Goal: Find specific page/section: Find specific page/section

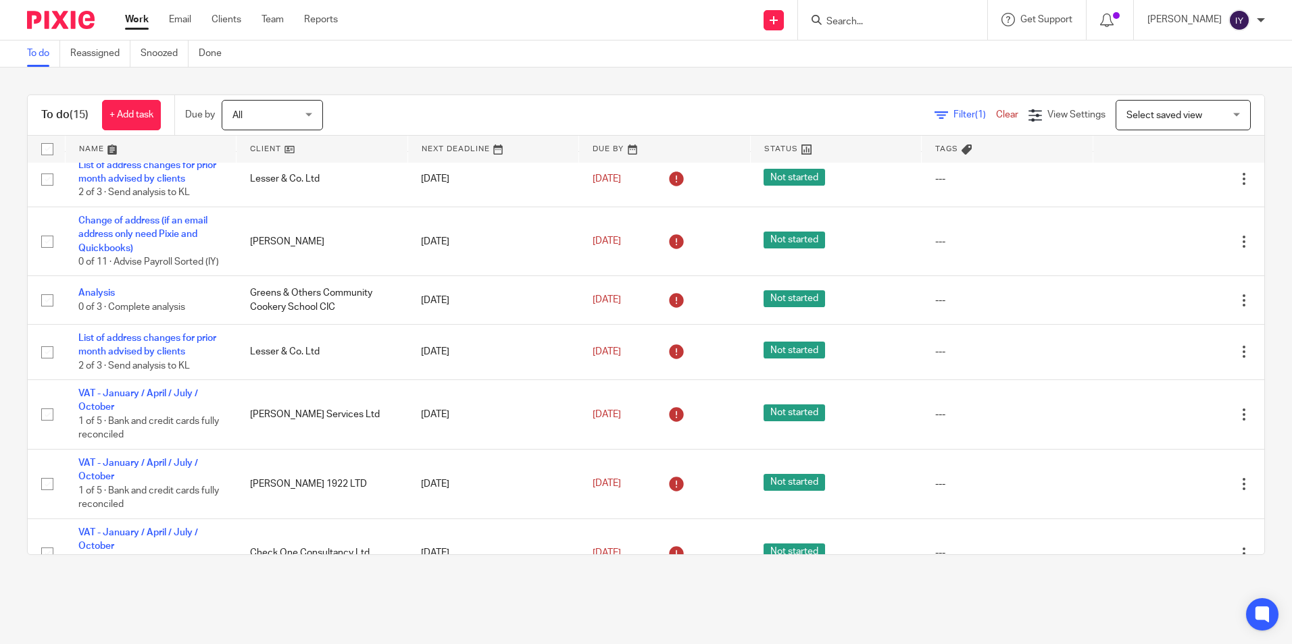
scroll to position [135, 0]
click at [555, 72] on div "To do (15) + Add task Due by All All Today Tomorrow This week Next week This mo…" at bounding box center [646, 325] width 1292 height 515
click at [906, 22] on input "Search" at bounding box center [886, 22] width 122 height 12
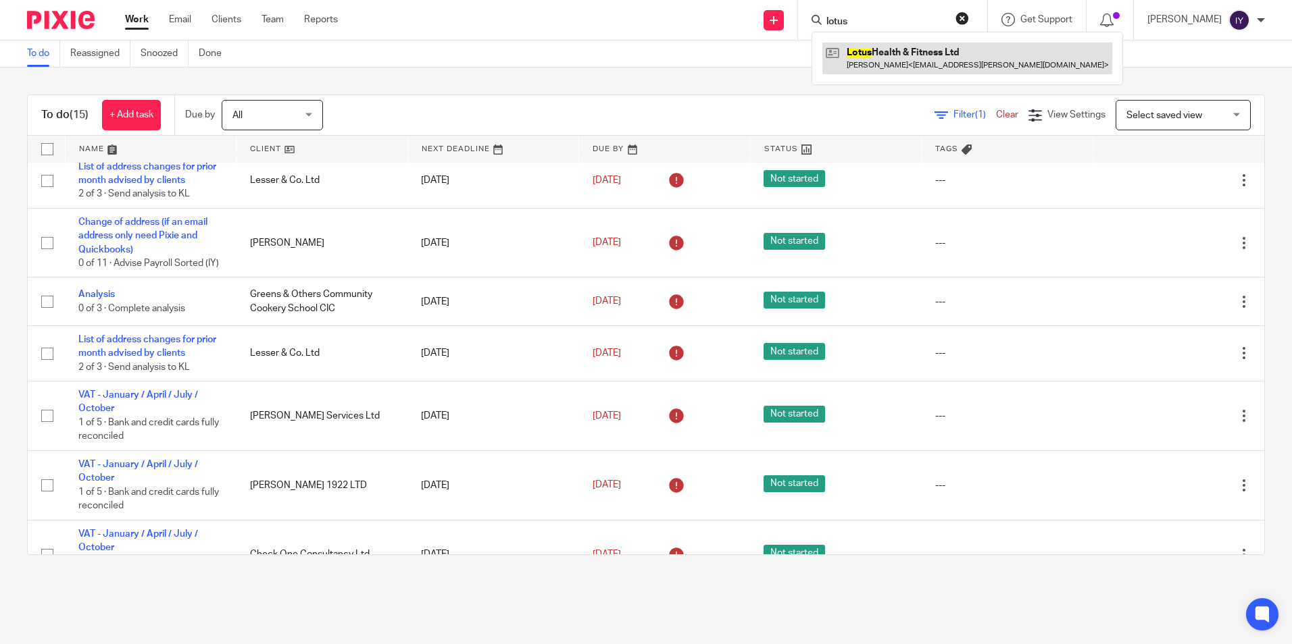
type input "lotus"
click at [942, 49] on link at bounding box center [967, 58] width 290 height 31
